Goal: Communication & Community: Ask a question

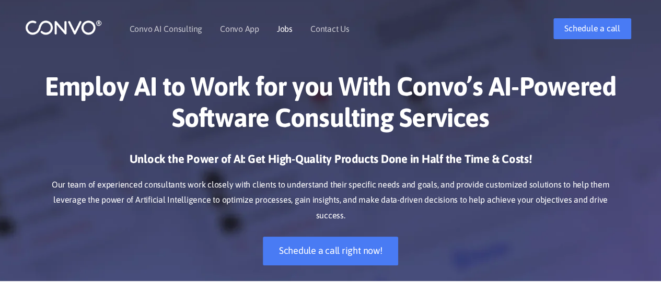
click at [287, 31] on link "Jobs" at bounding box center [285, 29] width 16 height 8
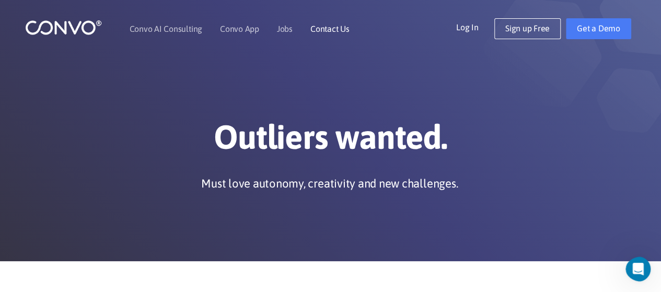
click at [333, 33] on li "Contact Us" at bounding box center [329, 28] width 39 height 45
click at [332, 28] on link "Contact Us" at bounding box center [329, 29] width 39 height 8
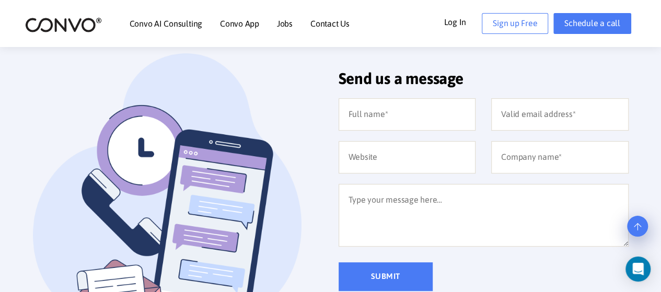
scroll to position [240, 0]
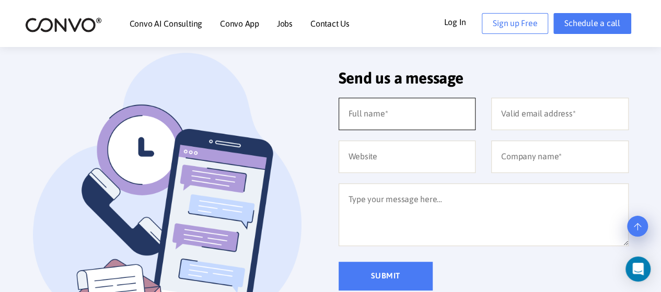
click at [407, 112] on input "text" at bounding box center [407, 114] width 137 height 32
type input "Siham Benameur"
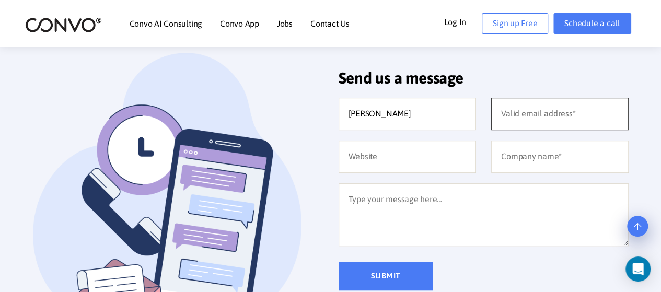
type input "sihamben562@gmail.com"
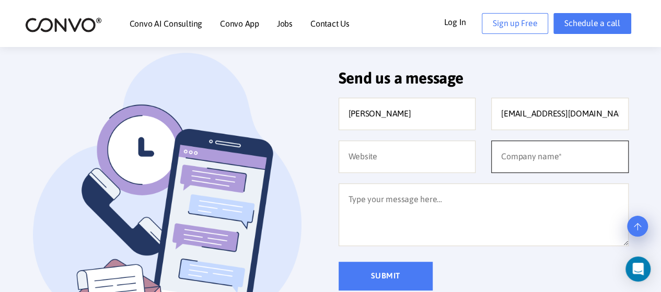
type input "26/02/2002"
drag, startPoint x: 529, startPoint y: 95, endPoint x: 531, endPoint y: 115, distance: 20.5
click at [531, 115] on div "Send us a message Siham Benameur sihamben562@gmail.com 26/02/2002 Submit Email:…" at bounding box center [484, 261] width 290 height 416
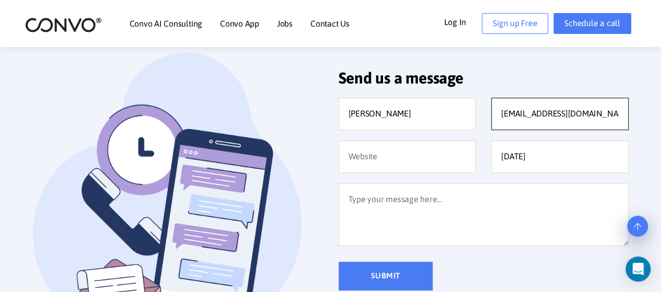
click at [531, 115] on input "sihamben562@gmail.com" at bounding box center [559, 114] width 137 height 32
click at [565, 113] on input "sihamben562@gmail.com" at bounding box center [559, 114] width 137 height 32
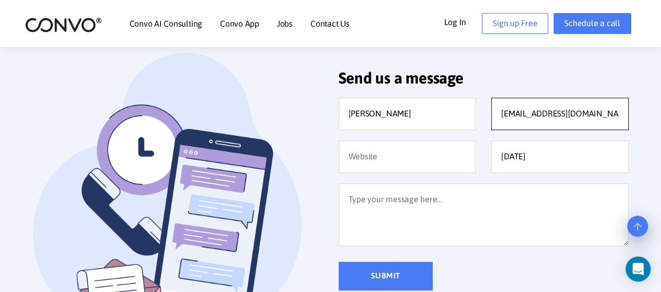
click at [565, 113] on input "sihamben562@gmail.com" at bounding box center [559, 114] width 137 height 32
click at [553, 110] on input "sihamben562@gmail.com" at bounding box center [559, 114] width 137 height 32
type input "sihambenameur02@gmail.com"
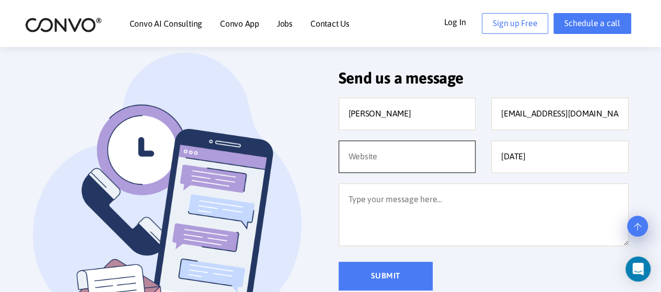
click at [421, 164] on input "text" at bounding box center [407, 157] width 137 height 32
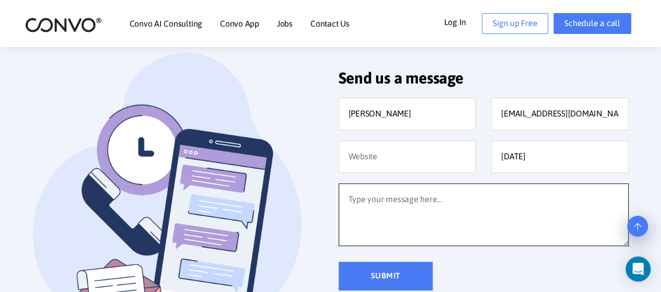
click at [423, 208] on textarea at bounding box center [484, 214] width 290 height 63
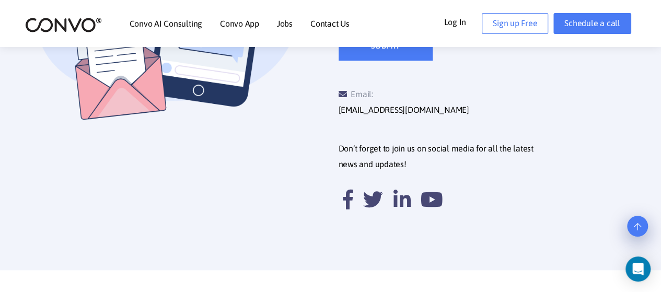
scroll to position [471, 0]
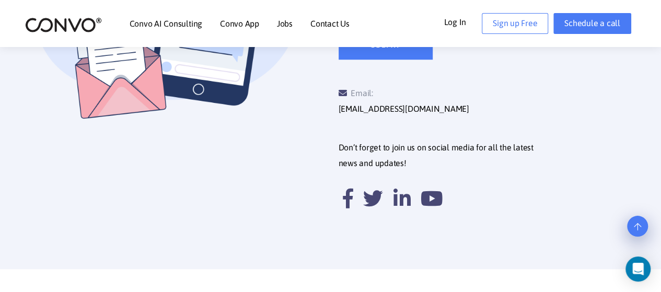
click at [286, 22] on link "Jobs" at bounding box center [285, 23] width 16 height 8
